Goal: Navigation & Orientation: Find specific page/section

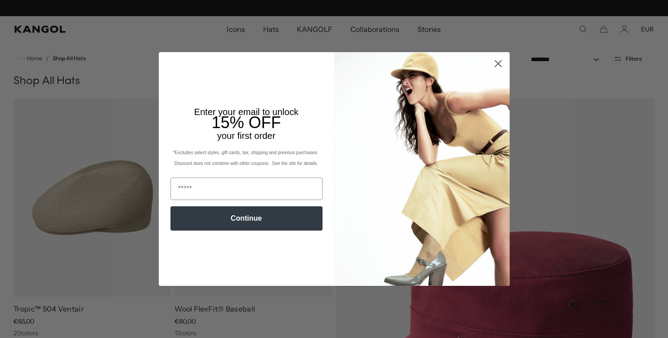
scroll to position [0, 185]
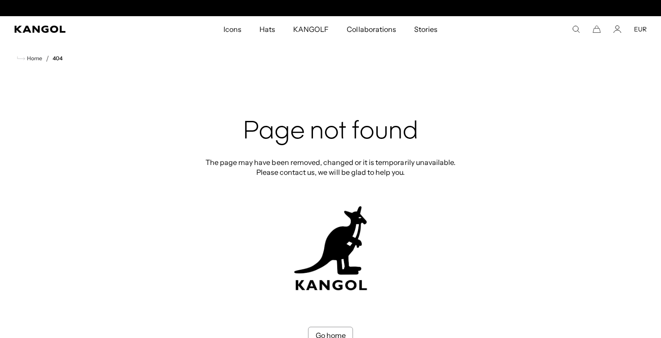
scroll to position [0, 185]
